Goal: Navigation & Orientation: Understand site structure

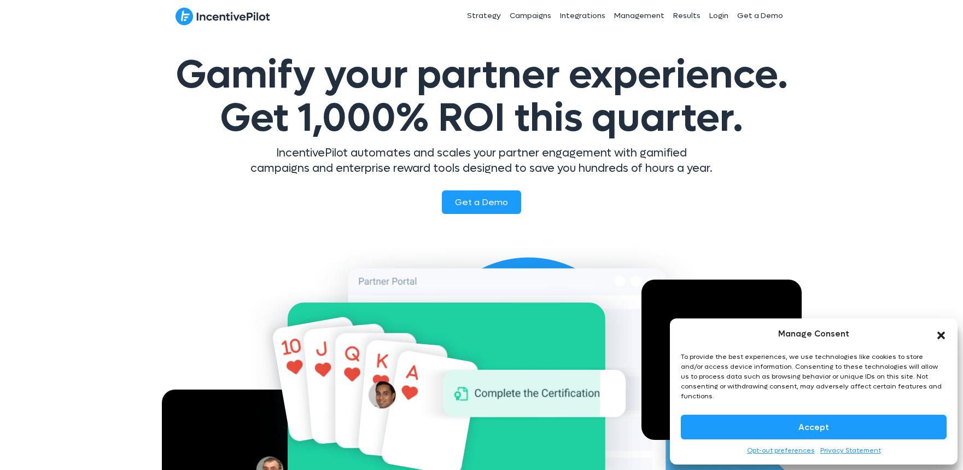
click at [799, 449] on link "Opt-out preferences" at bounding box center [781, 450] width 68 height 11
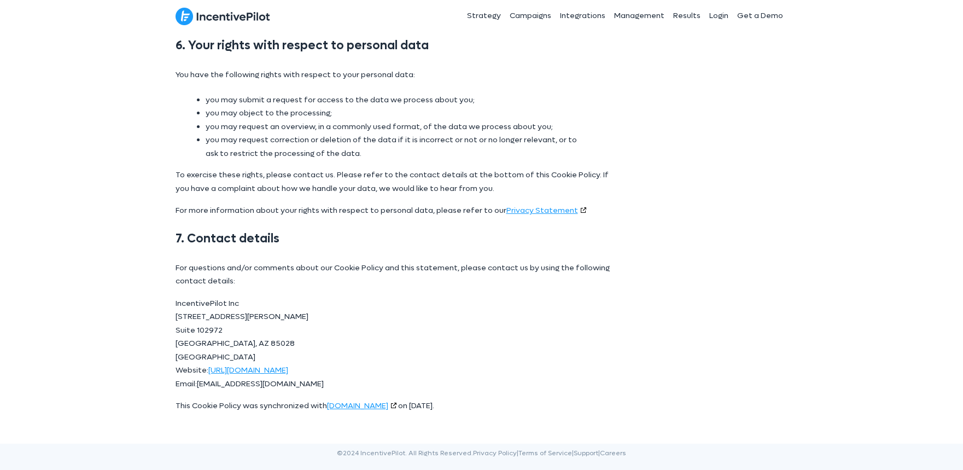
scroll to position [1223, 0]
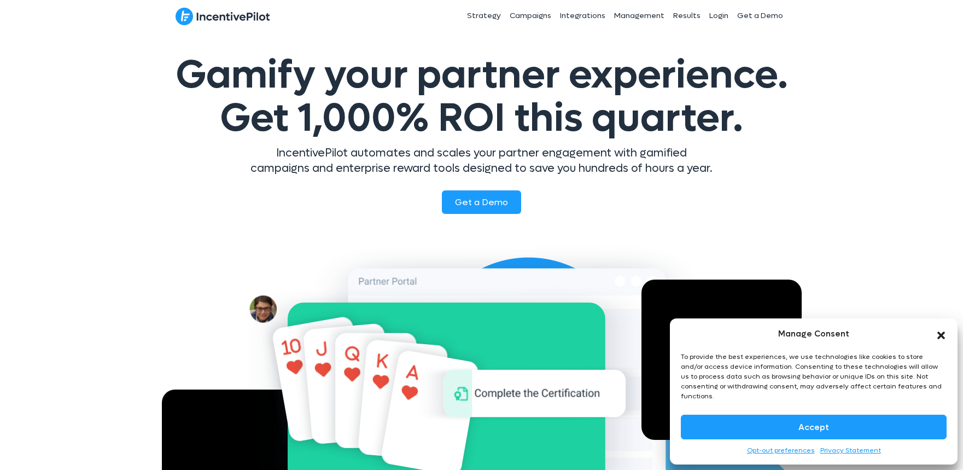
scroll to position [2, 0]
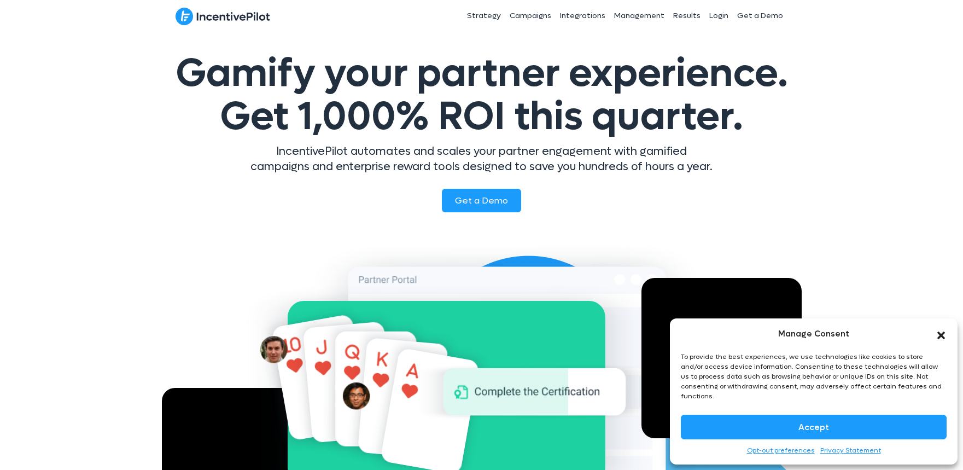
click at [944, 340] on icon "Close dialog" at bounding box center [941, 335] width 11 height 11
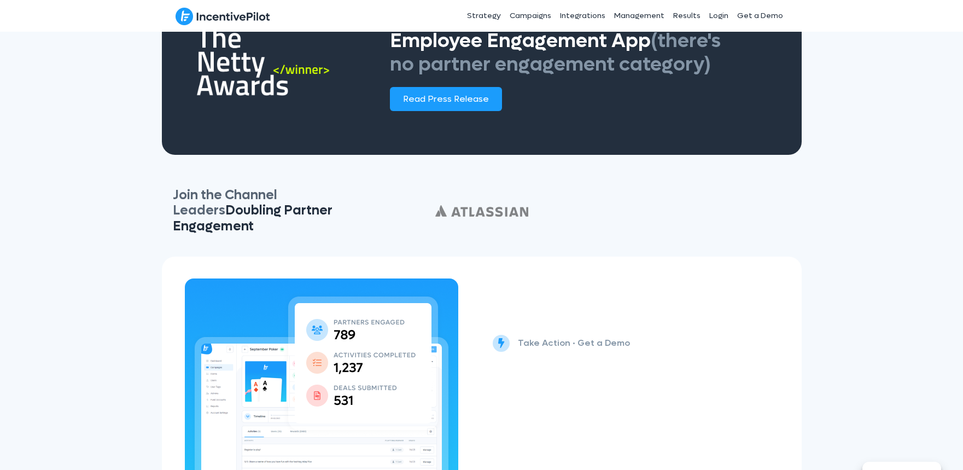
scroll to position [2076, 0]
